Goal: Task Accomplishment & Management: Manage account settings

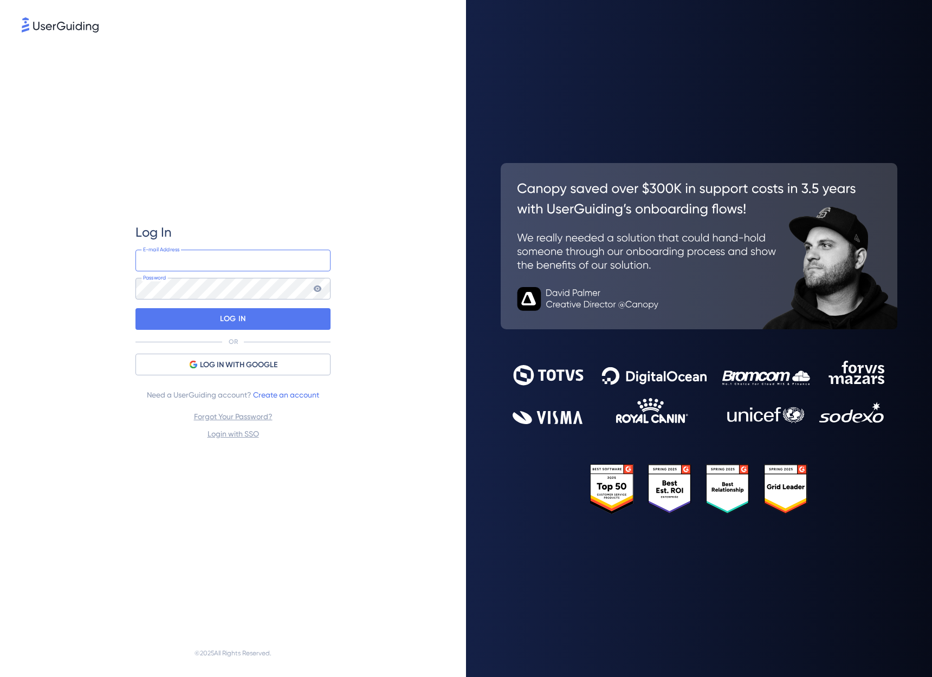
click at [156, 256] on input "email" at bounding box center [232, 261] width 195 height 22
type input "[PERSON_NAME][EMAIL_ADDRESS][PERSON_NAME][DOMAIN_NAME]"
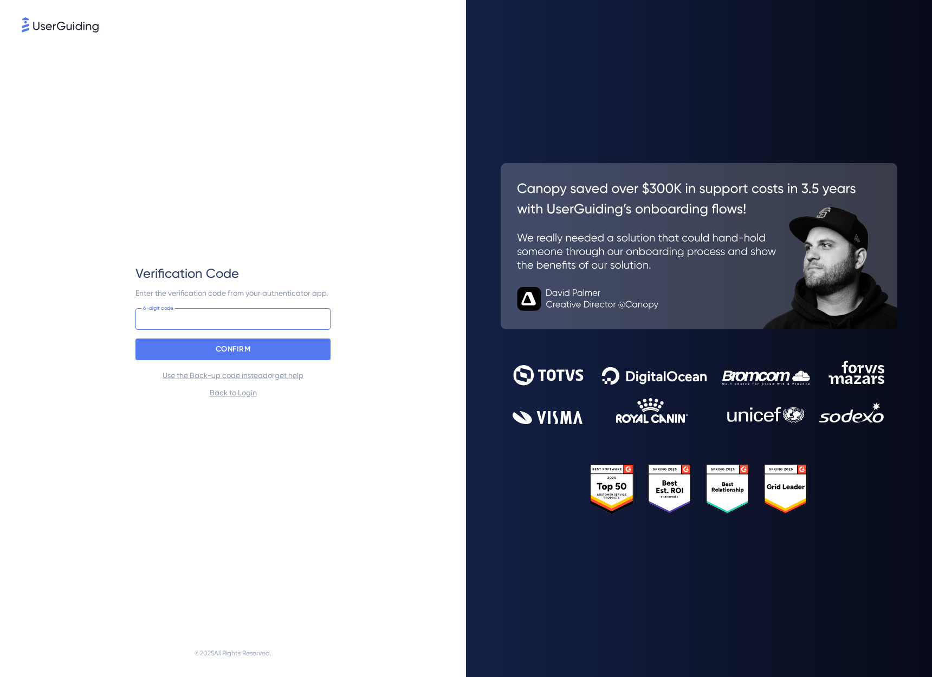
click at [156, 320] on input at bounding box center [232, 319] width 195 height 22
type input "411 445"
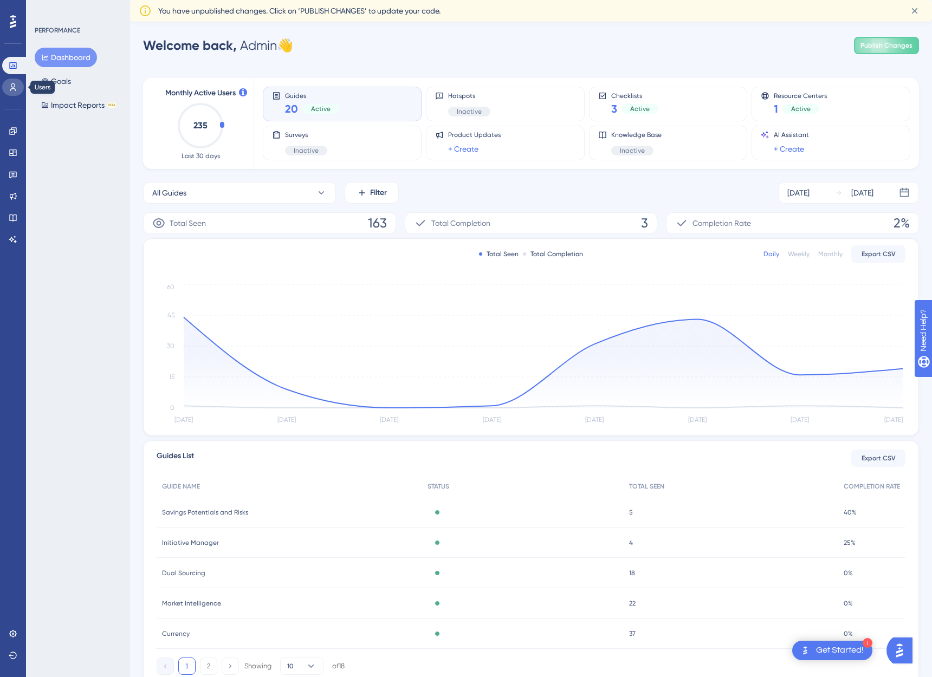
click at [15, 89] on icon at bounding box center [13, 87] width 6 height 8
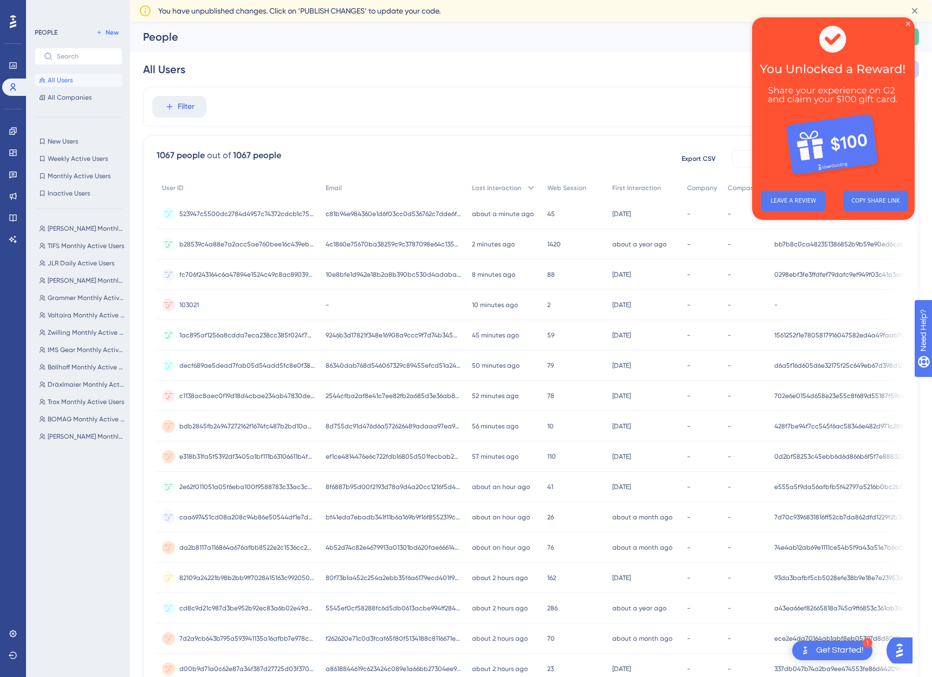
click at [907, 21] on img at bounding box center [833, 99] width 163 height 165
click at [909, 21] on img at bounding box center [833, 99] width 163 height 165
click at [908, 22] on icon "Close Preview" at bounding box center [908, 24] width 4 height 4
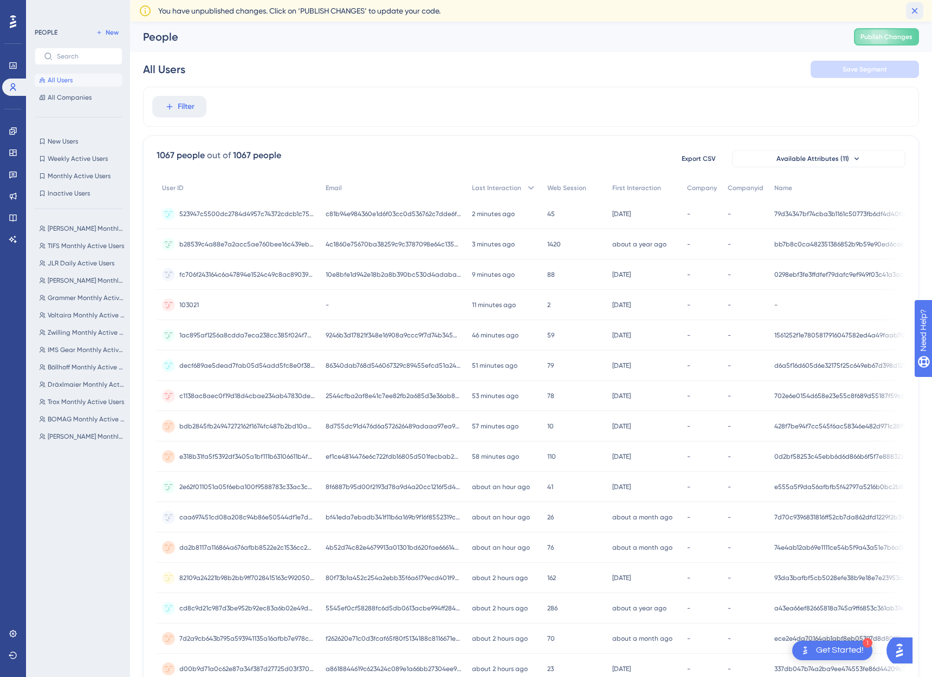
click at [912, 14] on icon at bounding box center [914, 10] width 11 height 11
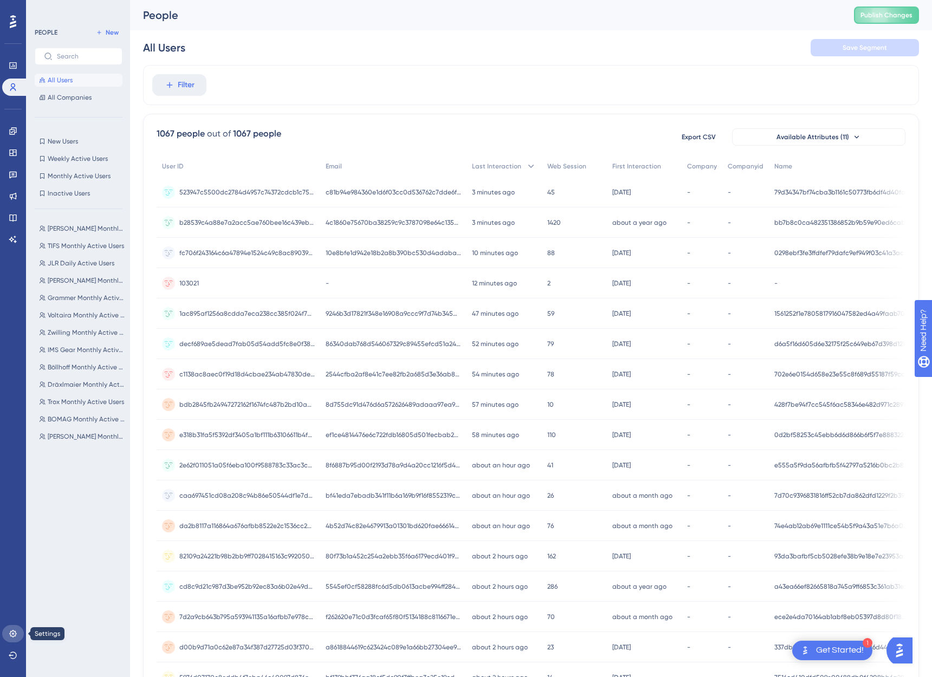
click at [11, 634] on icon at bounding box center [13, 634] width 9 height 9
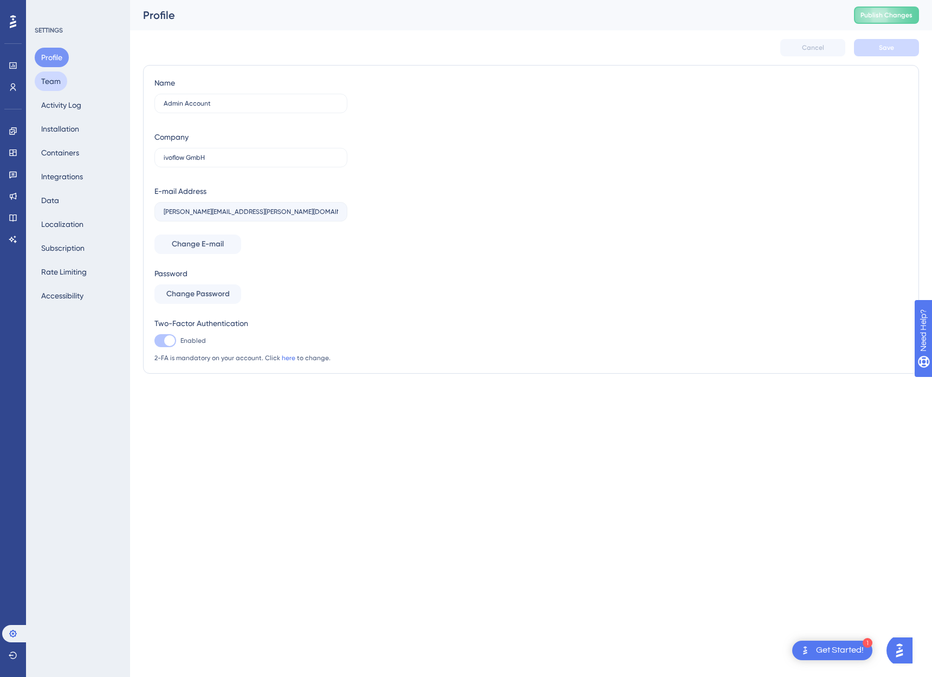
click at [56, 83] on button "Team" at bounding box center [51, 82] width 33 height 20
